Goal: Obtain resource: Download file/media

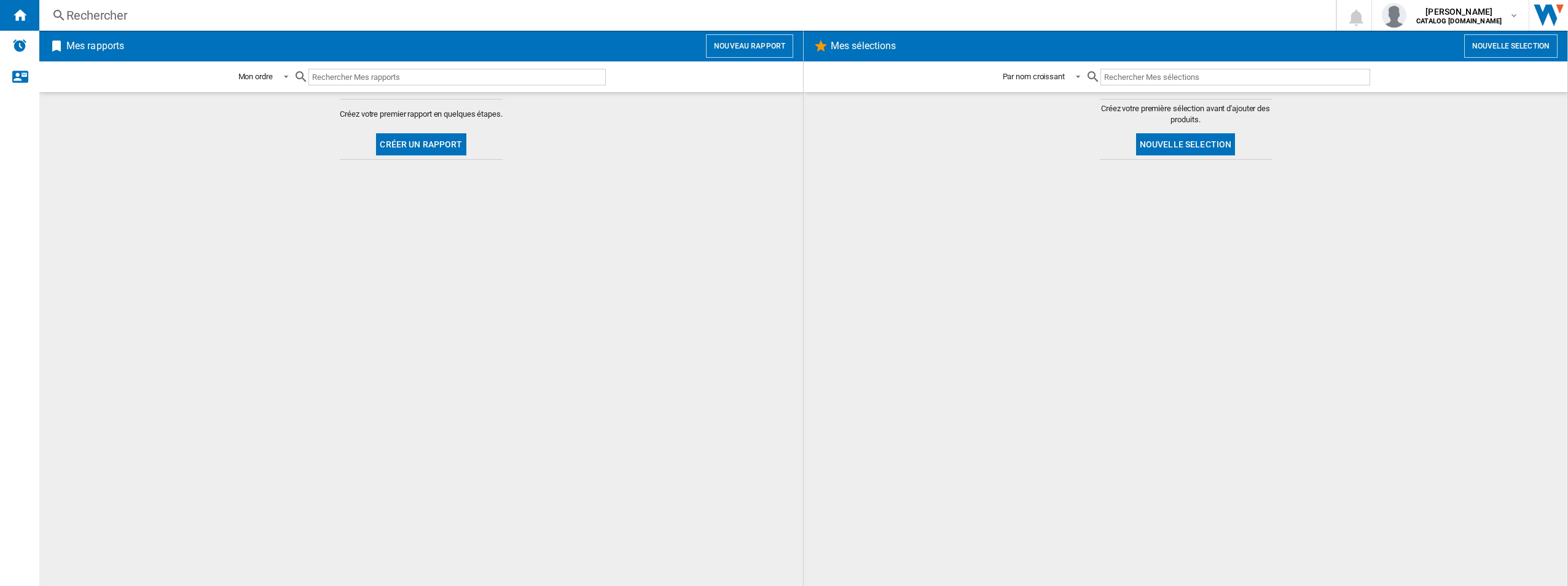
click at [360, 133] on span at bounding box center [355, 145] width 31 height 30
click at [410, 138] on button "Créer un rapport" at bounding box center [421, 144] width 90 height 22
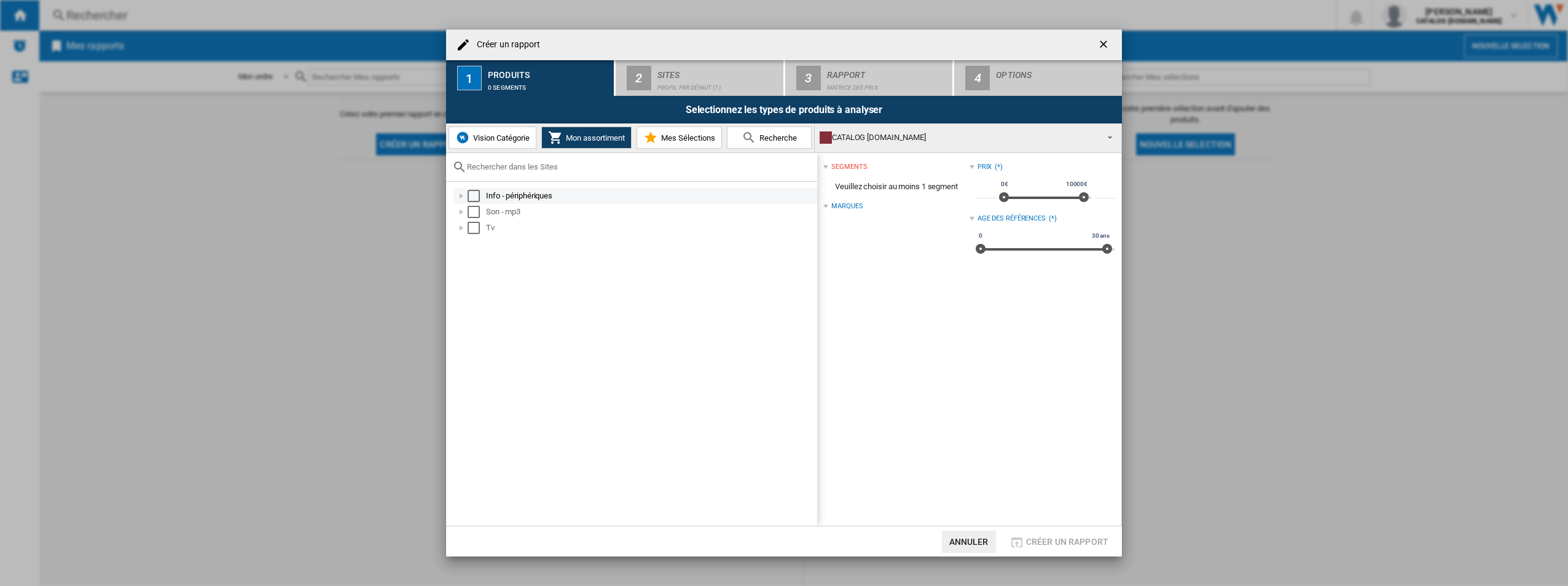
click at [469, 197] on div "Select" at bounding box center [473, 196] width 12 height 12
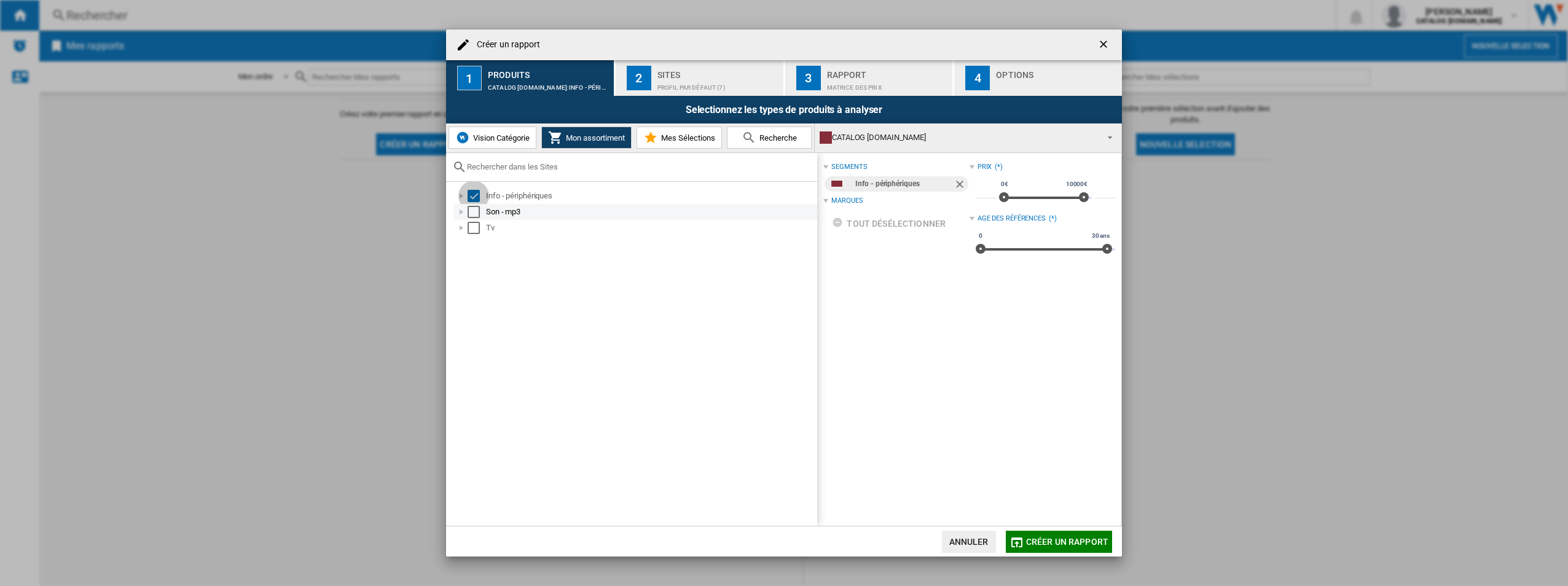
click at [473, 213] on div "Select" at bounding box center [473, 212] width 12 height 12
click at [477, 242] on div "Info - périphériques Son - mp3 Tv" at bounding box center [632, 354] width 371 height 345
click at [465, 231] on div at bounding box center [461, 228] width 12 height 12
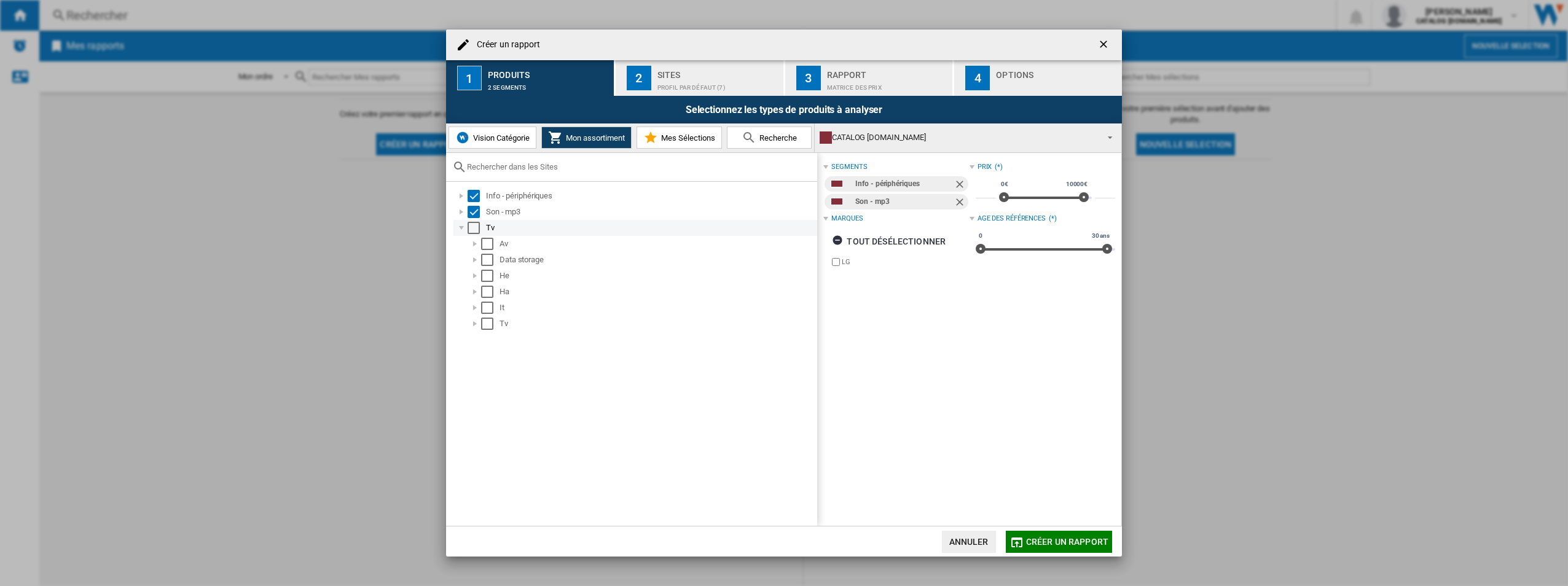
click at [471, 229] on div "Select" at bounding box center [473, 228] width 12 height 12
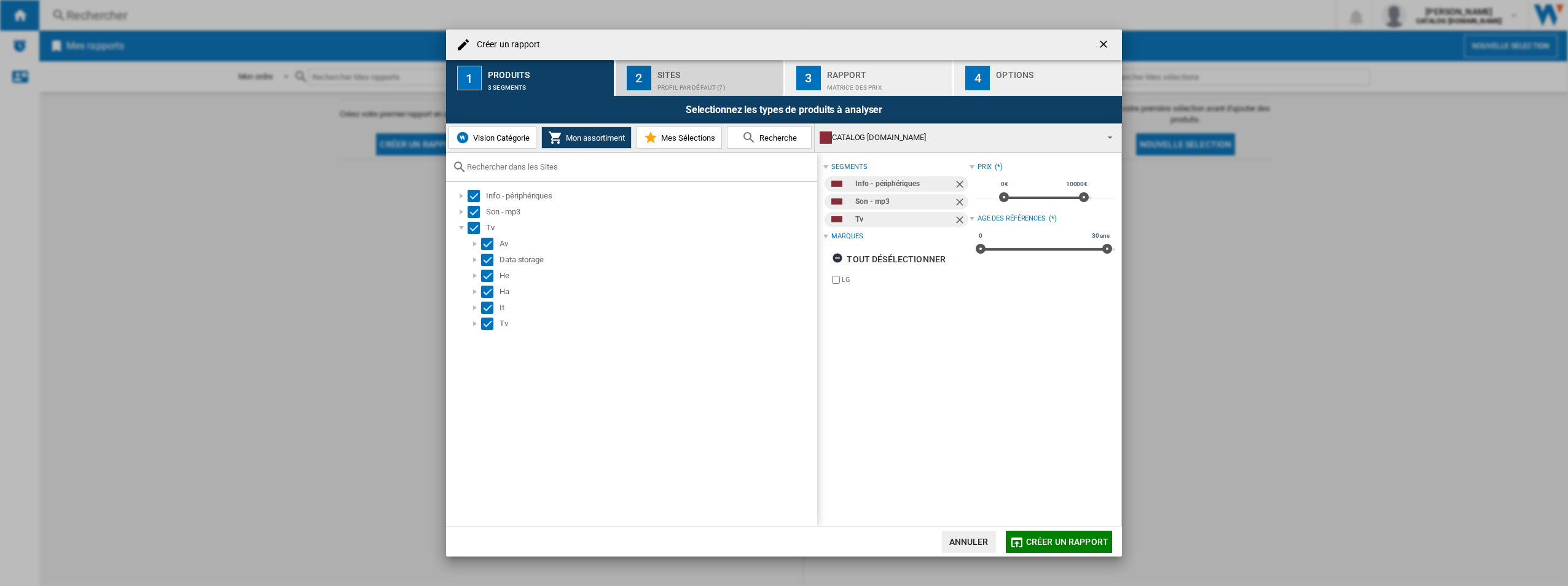
click at [694, 87] on div "Profil par défaut (7)" at bounding box center [717, 84] width 121 height 13
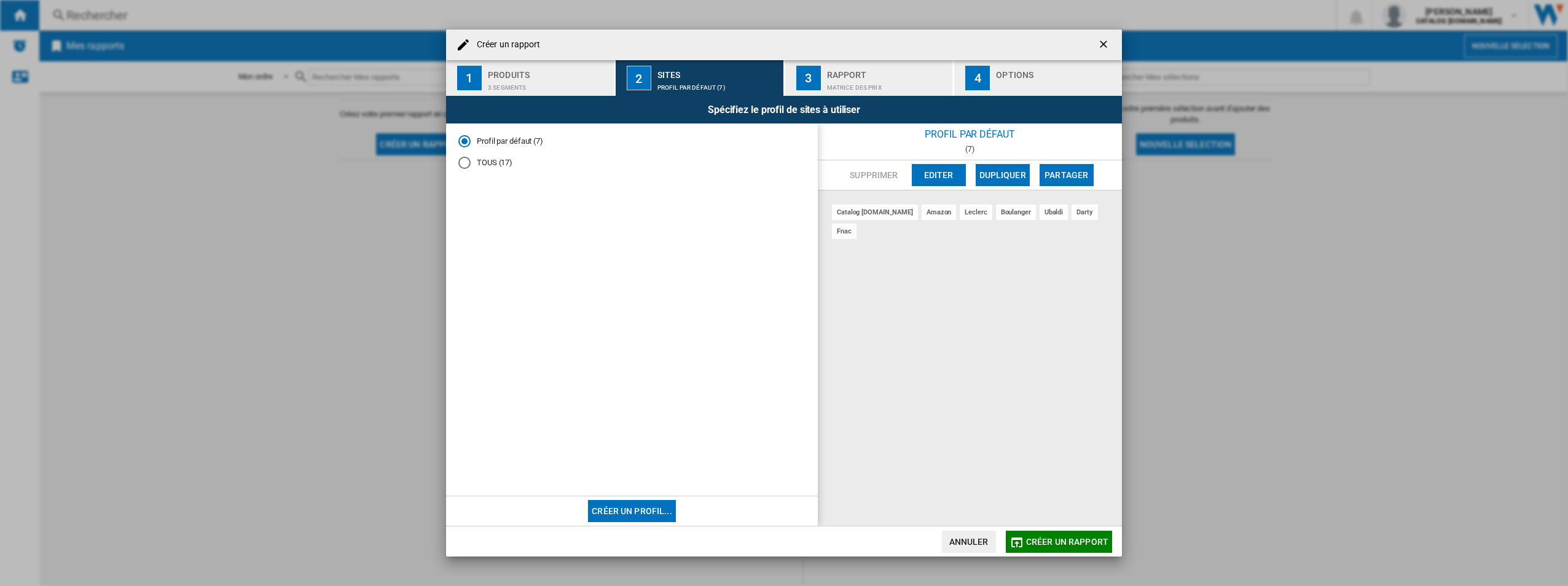
click at [869, 69] on div "Rapport" at bounding box center [887, 72] width 121 height 13
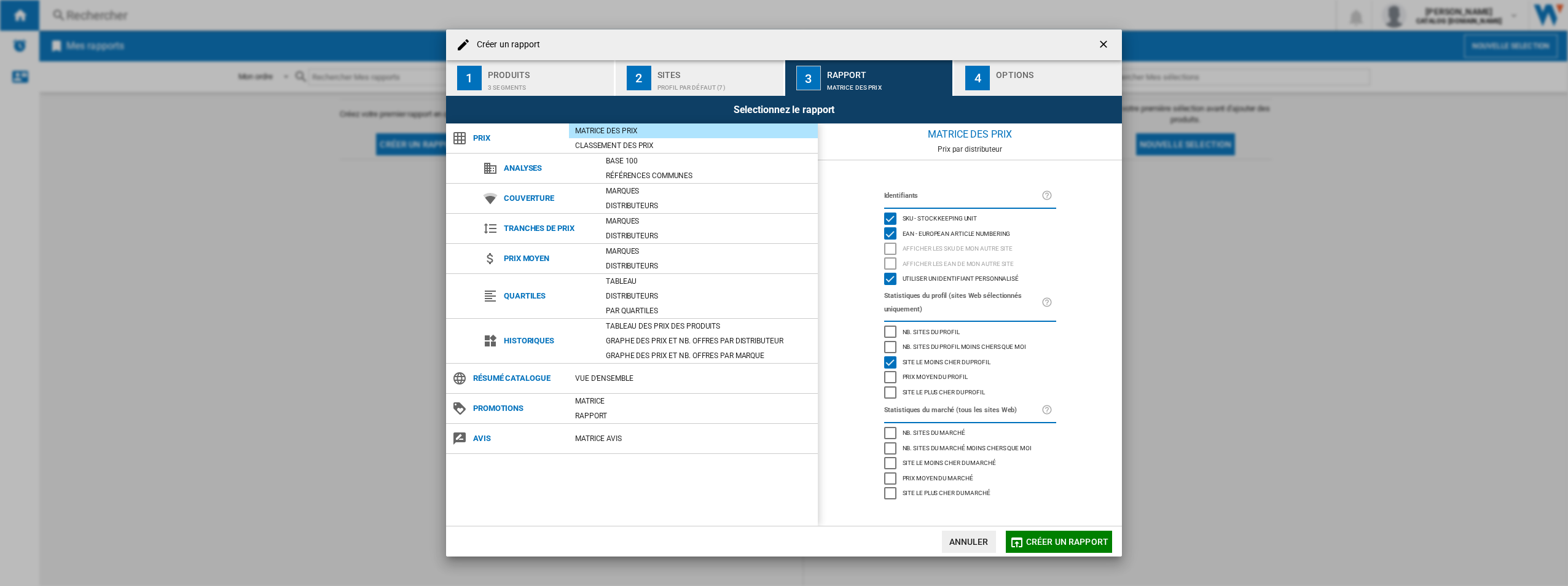
click at [1018, 67] on div "Options" at bounding box center [1056, 72] width 121 height 13
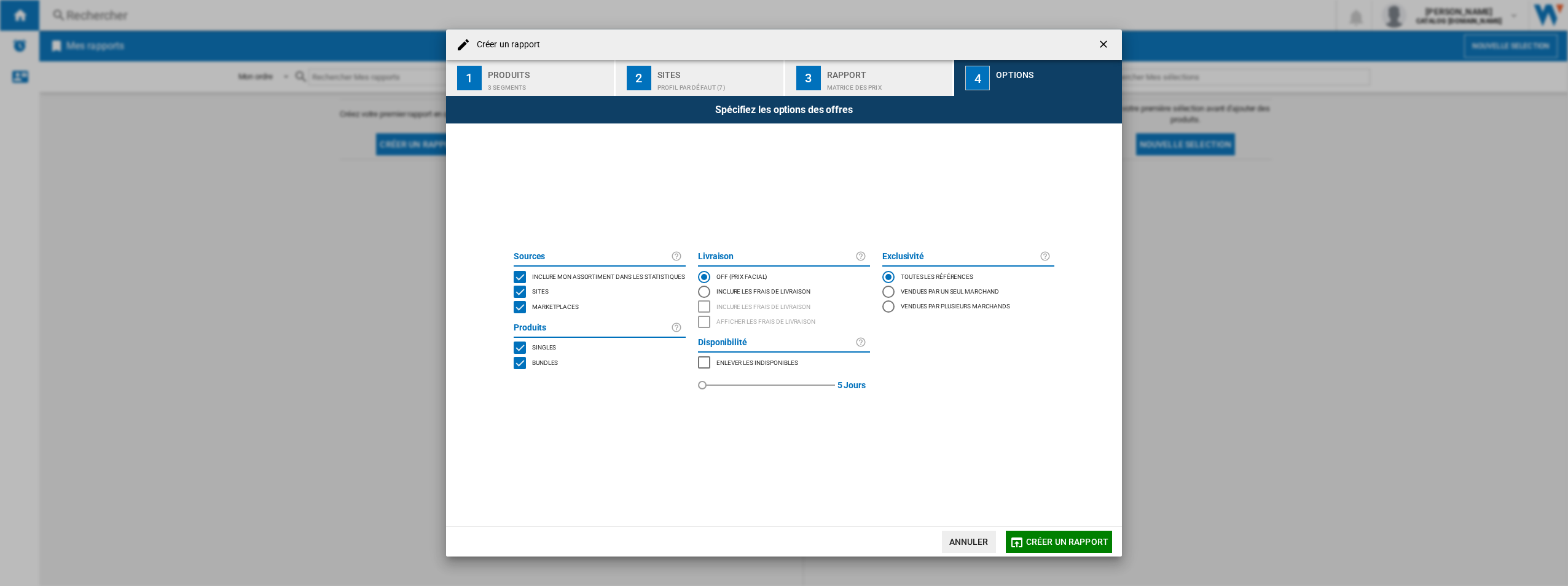
click at [551, 312] on div "Marketplaces" at bounding box center [554, 308] width 49 height 12
click at [1034, 536] on button "Créer un rapport" at bounding box center [1058, 542] width 106 height 22
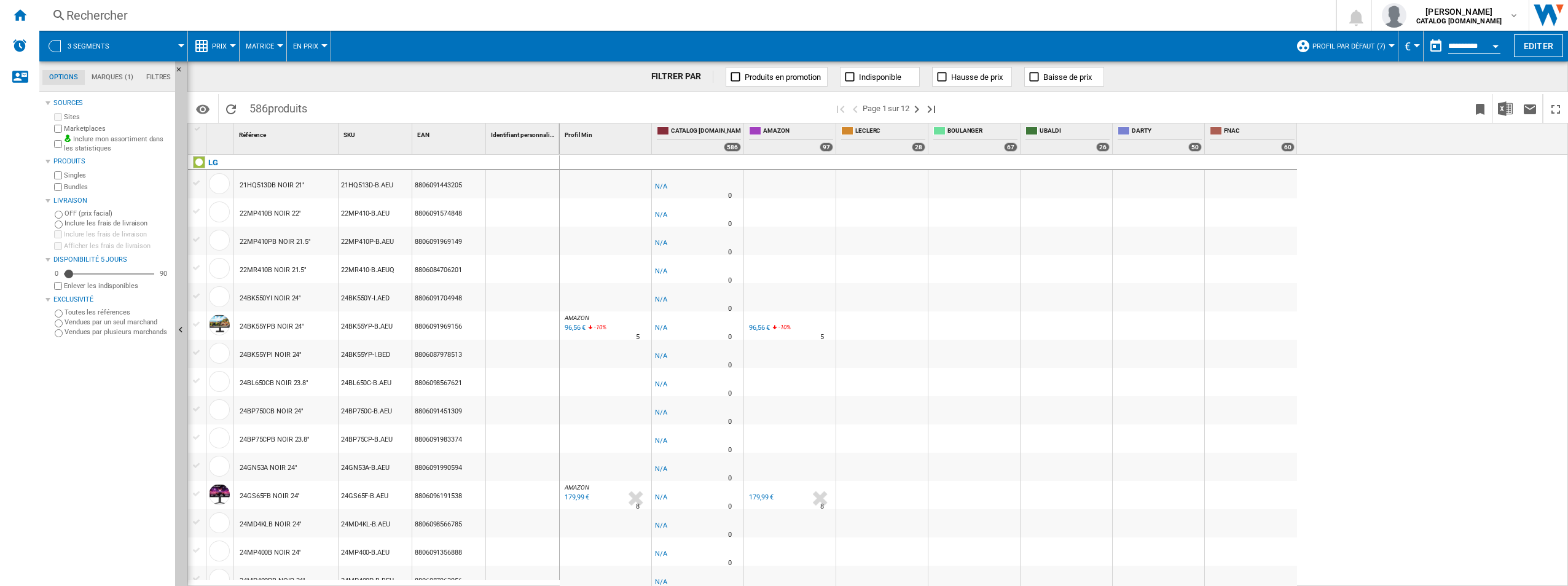
click at [1436, 95] on span at bounding box center [1208, 108] width 519 height 29
click at [1507, 102] on img "Télécharger au format Excel" at bounding box center [1504, 109] width 15 height 15
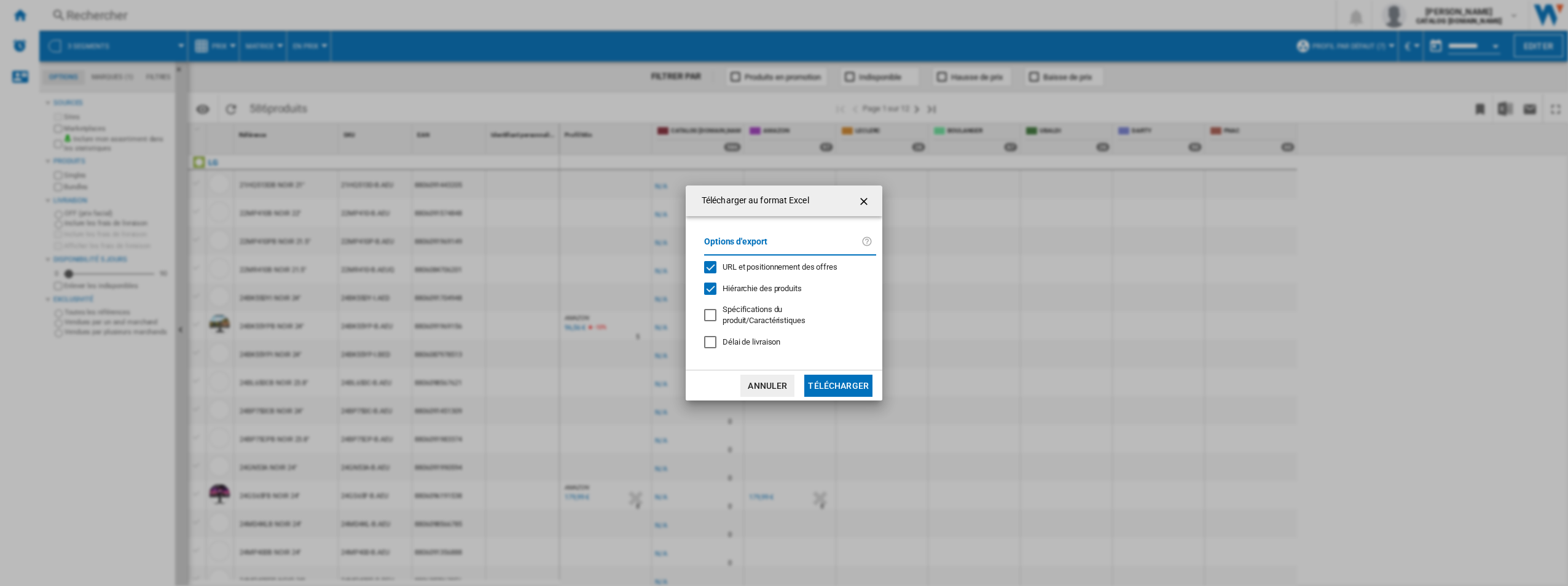
click at [829, 378] on button "Télécharger" at bounding box center [837, 385] width 68 height 22
